Goal: Task Accomplishment & Management: Use online tool/utility

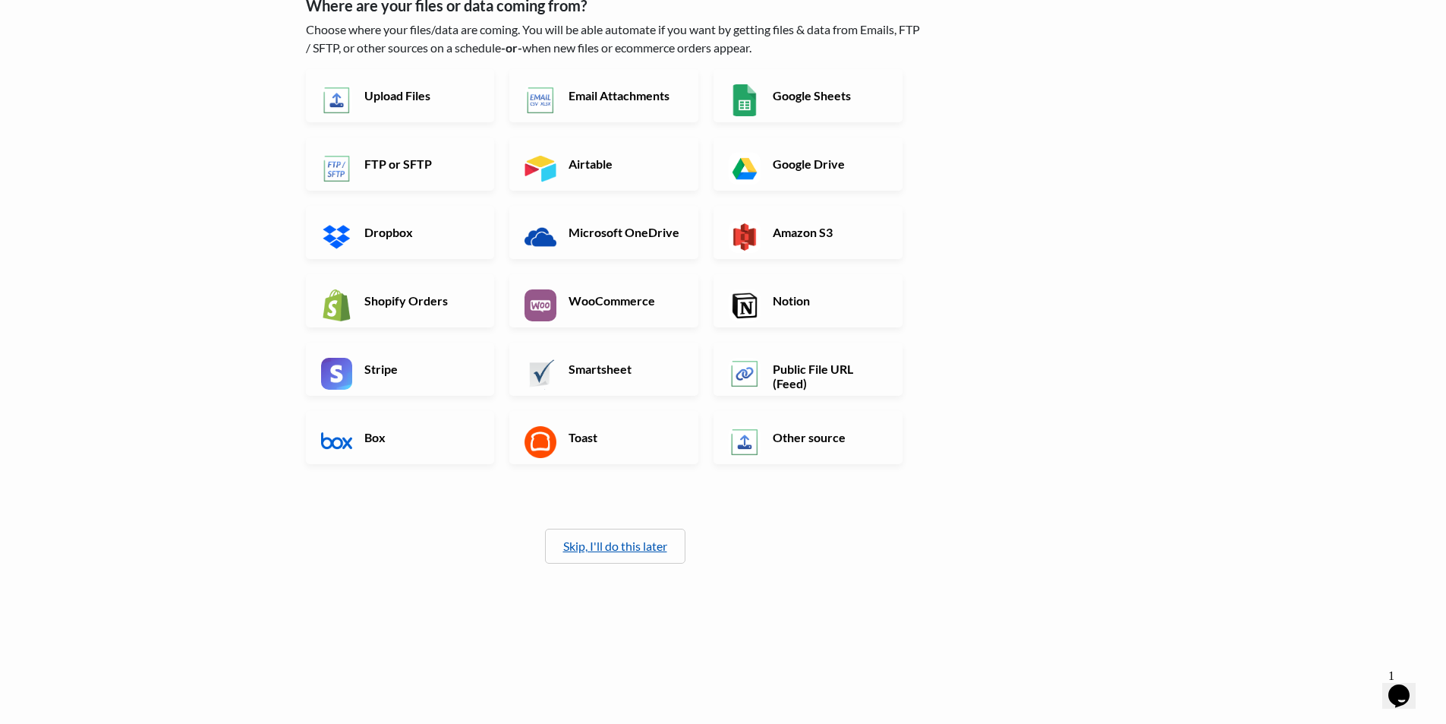
click at [630, 550] on link "Skip, I'll do this later" at bounding box center [615, 545] width 104 height 14
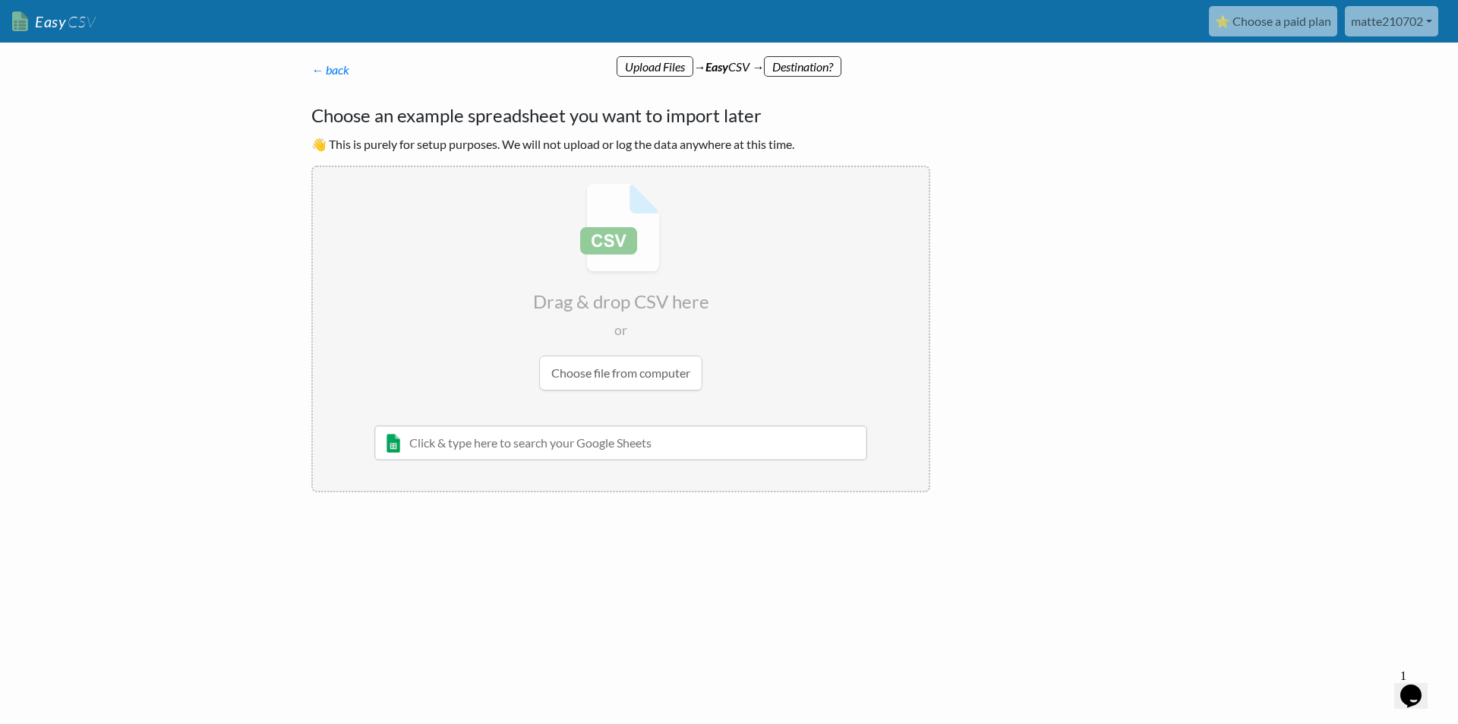
click at [582, 446] on input "text" at bounding box center [620, 442] width 493 height 35
click at [595, 382] on input "file" at bounding box center [621, 286] width 616 height 239
click at [621, 373] on input "file" at bounding box center [621, 286] width 616 height 239
click at [605, 361] on input "file" at bounding box center [621, 286] width 616 height 239
click at [235, 261] on body "Easy CSV ⭐ Choose a paid plan matte210702 Matte210702 All Flows All CSV Generat…" at bounding box center [729, 295] width 1458 height 591
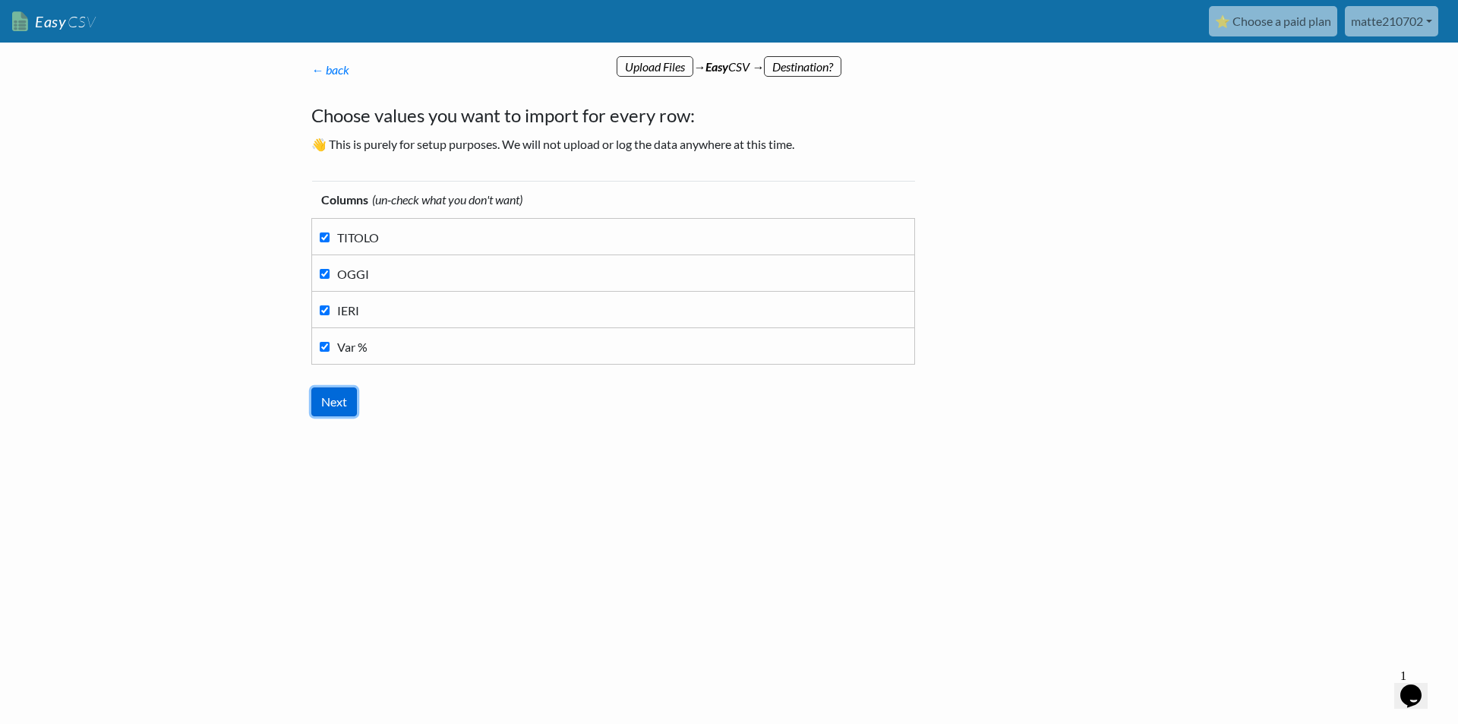
click at [342, 402] on input "Next" at bounding box center [334, 401] width 46 height 29
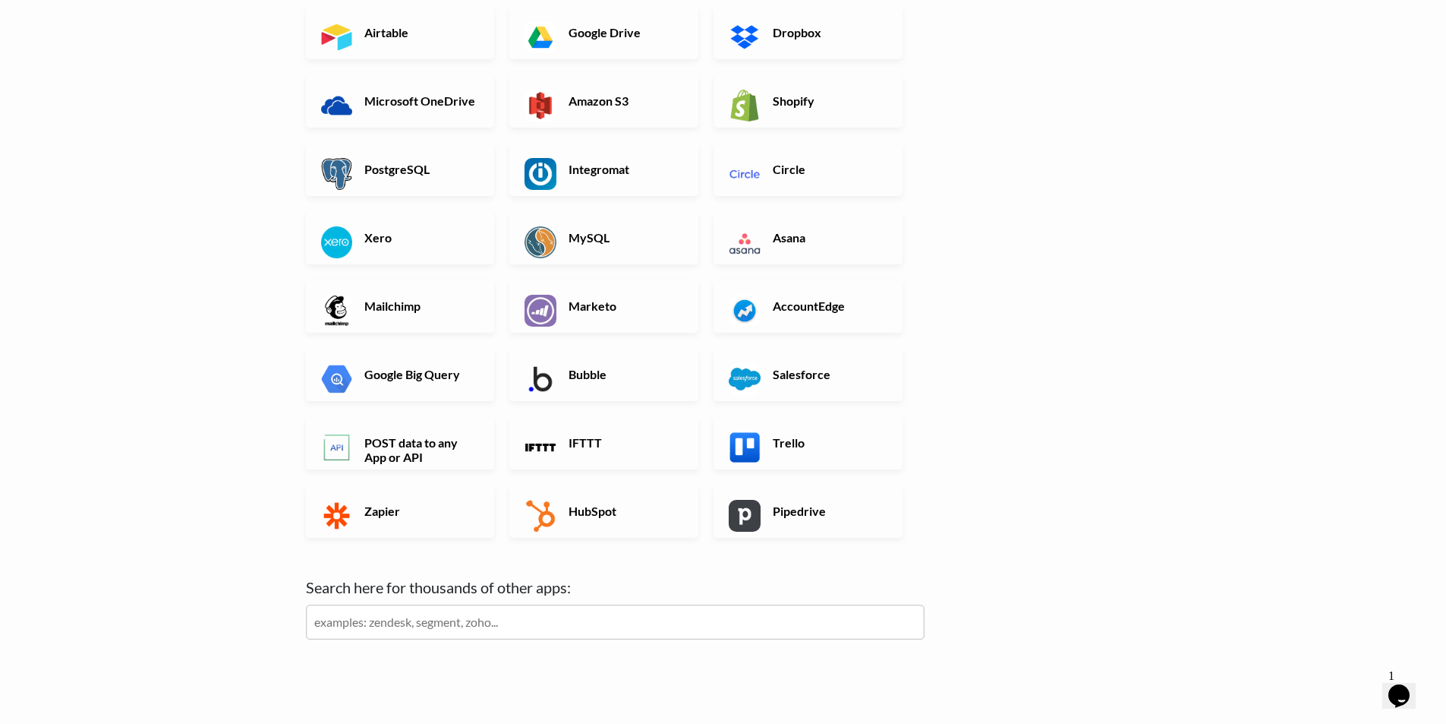
scroll to position [321, 0]
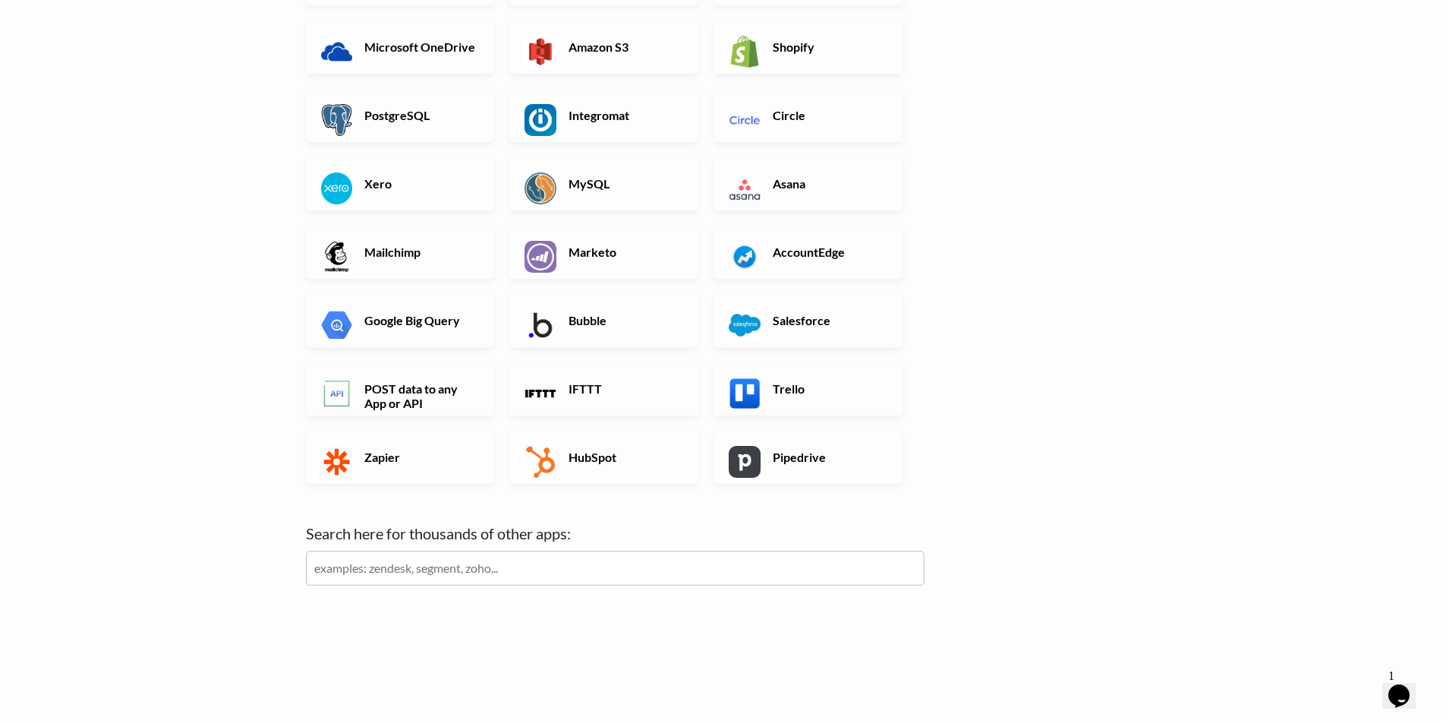
click at [497, 575] on input "text" at bounding box center [615, 567] width 619 height 35
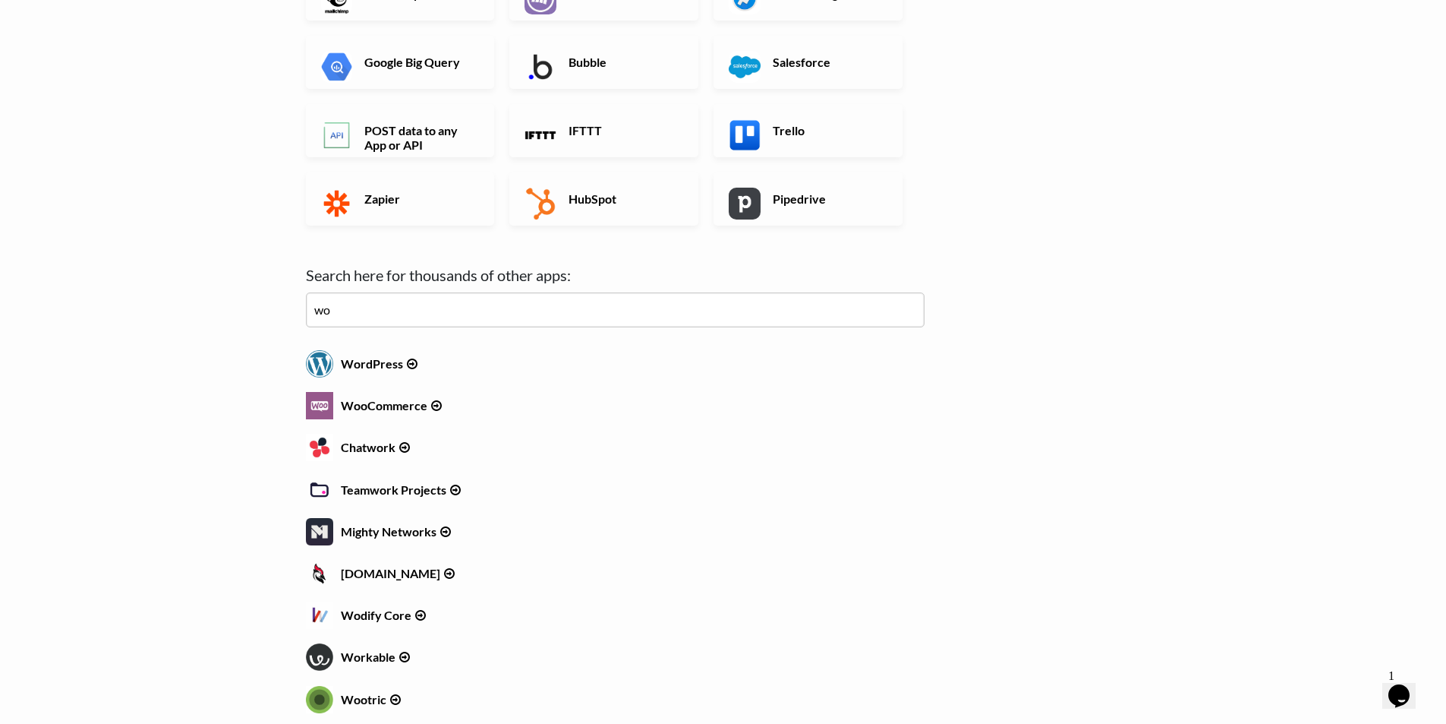
scroll to position [574, 0]
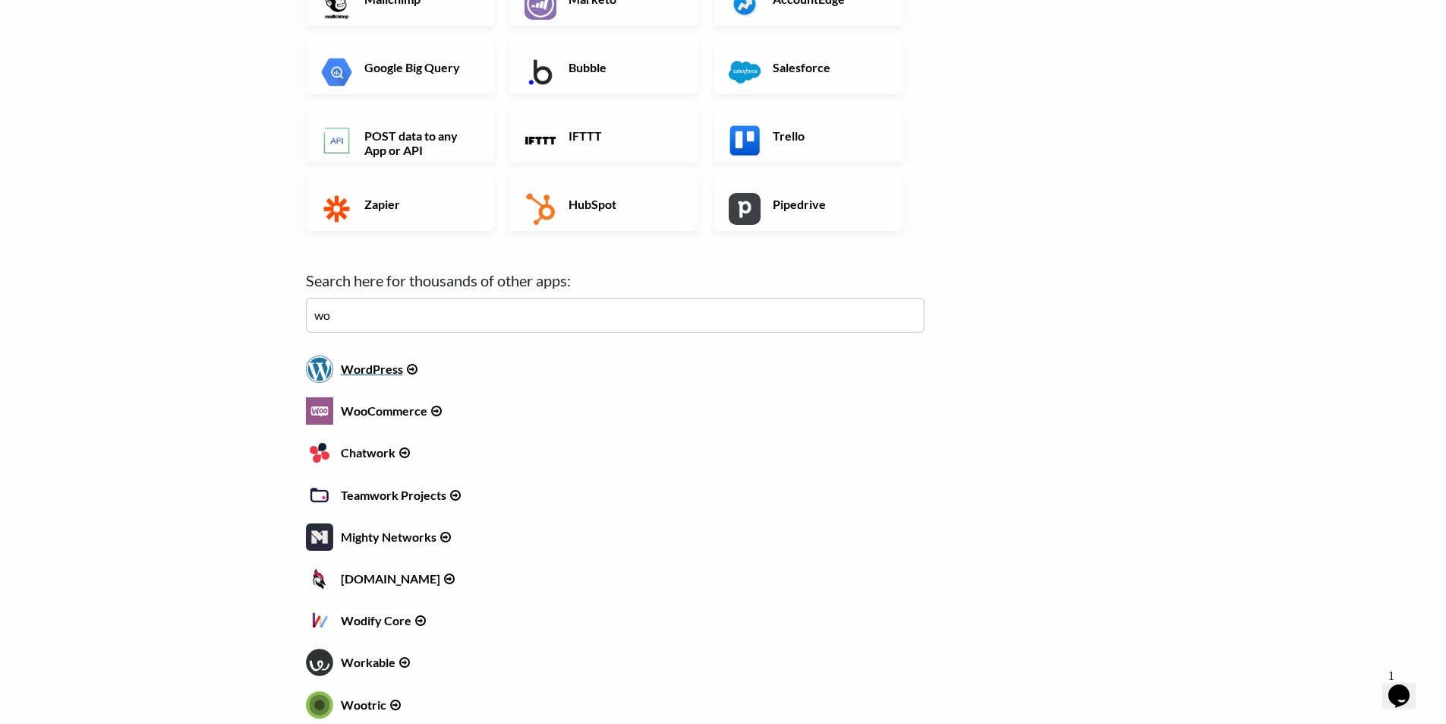
type input "wo"
click at [374, 373] on h6 "WordPress" at bounding box center [615, 365] width 619 height 20
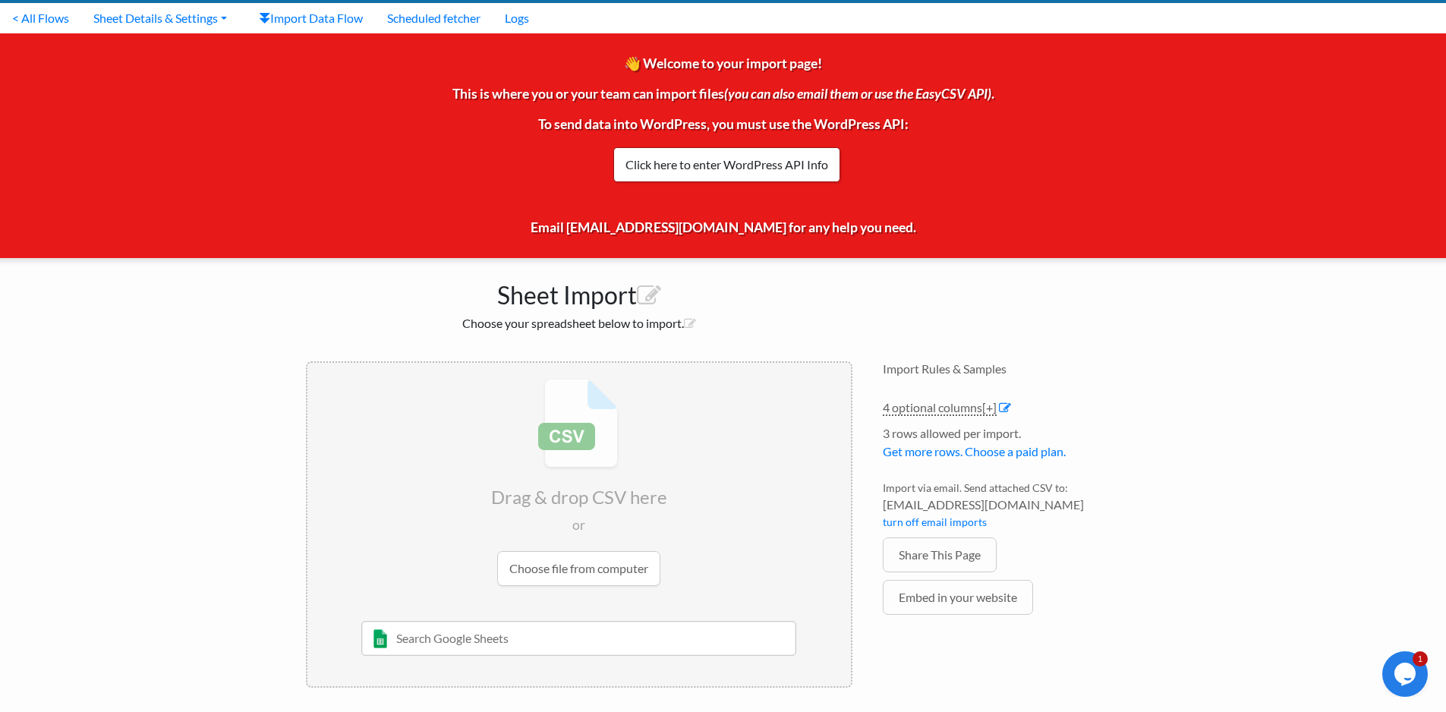
scroll to position [43, 0]
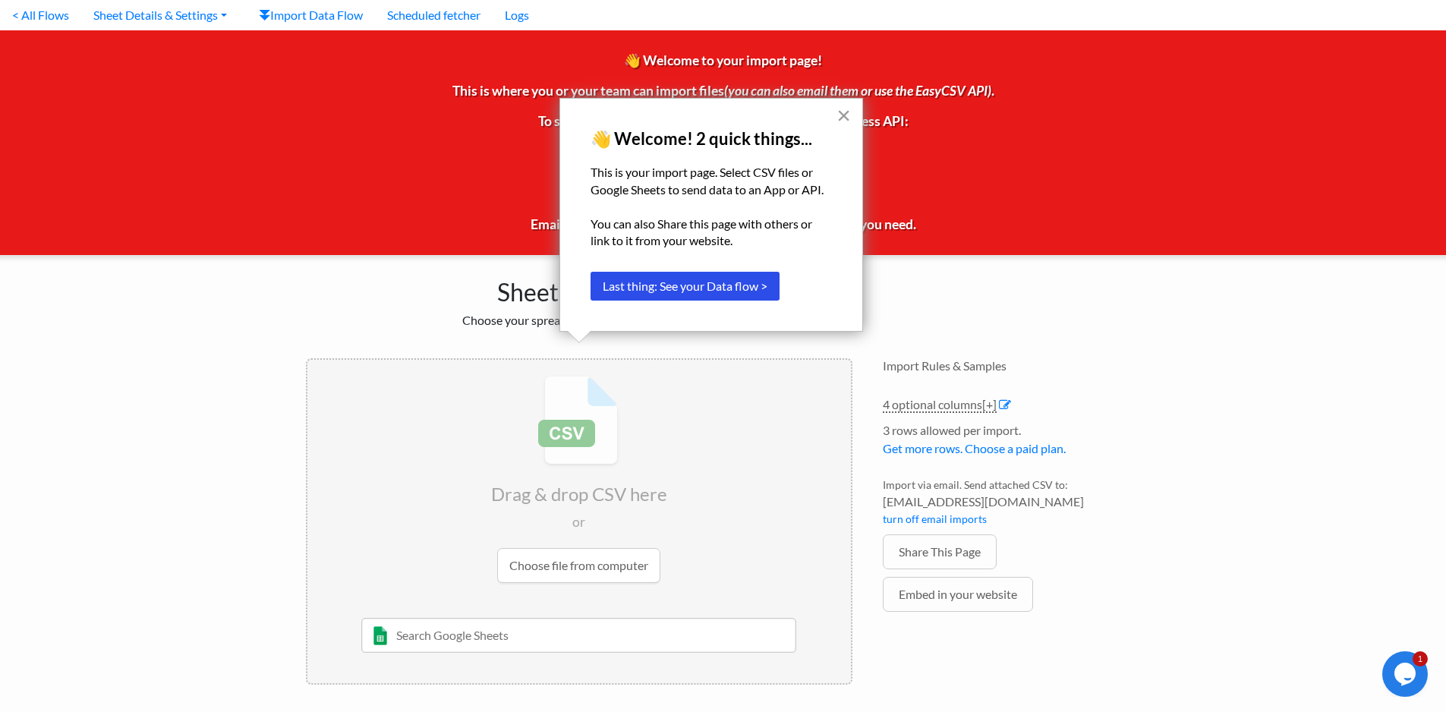
click at [839, 112] on button "×" at bounding box center [844, 115] width 14 height 24
